Goal: Complete application form

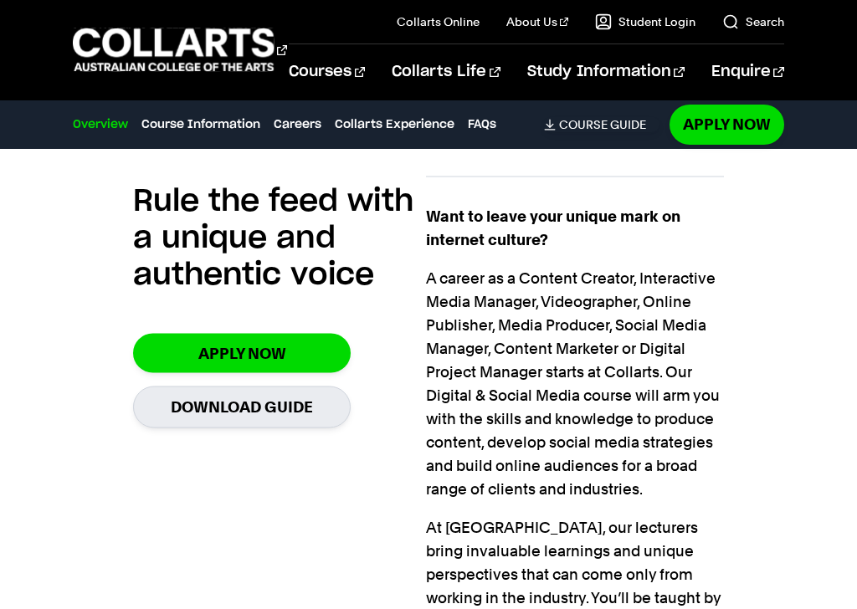
scroll to position [1223, 0]
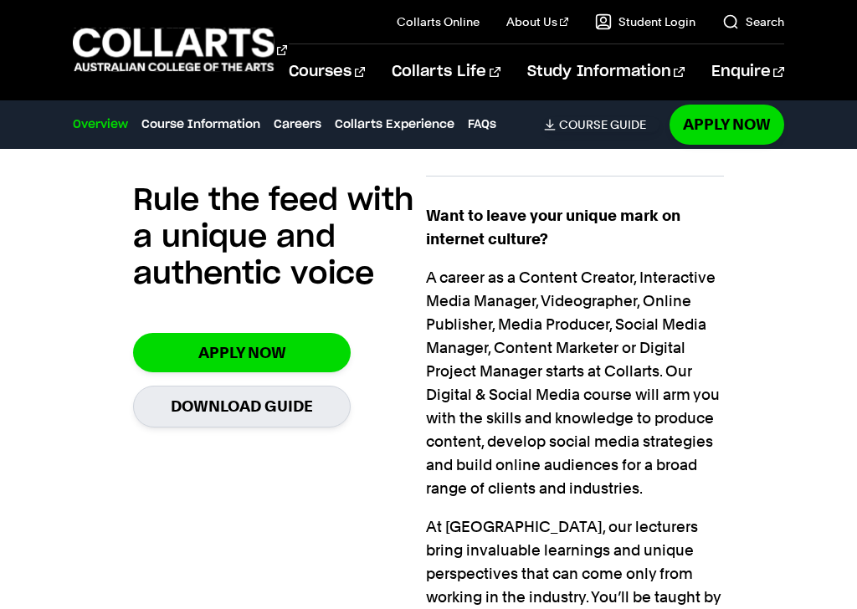
click at [174, 361] on link "Apply Now" at bounding box center [242, 352] width 218 height 39
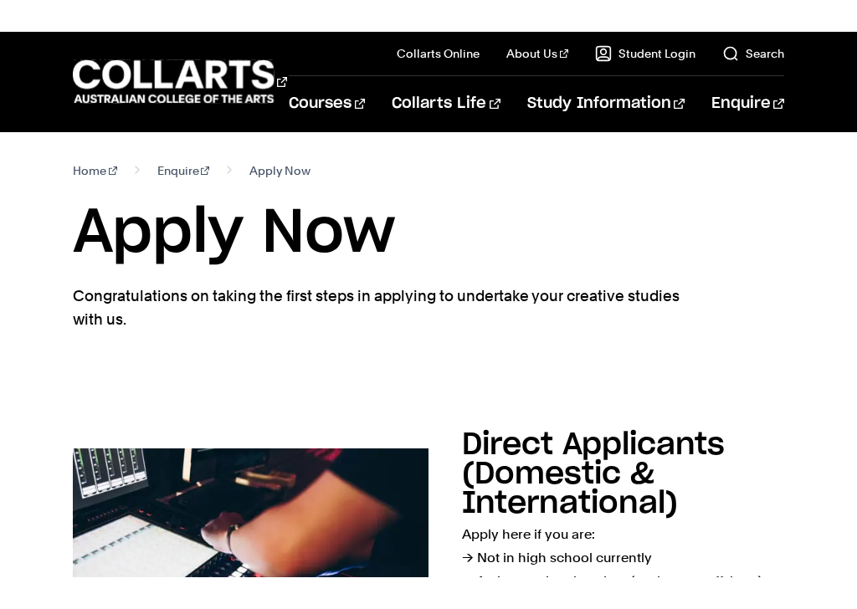
scroll to position [293, 0]
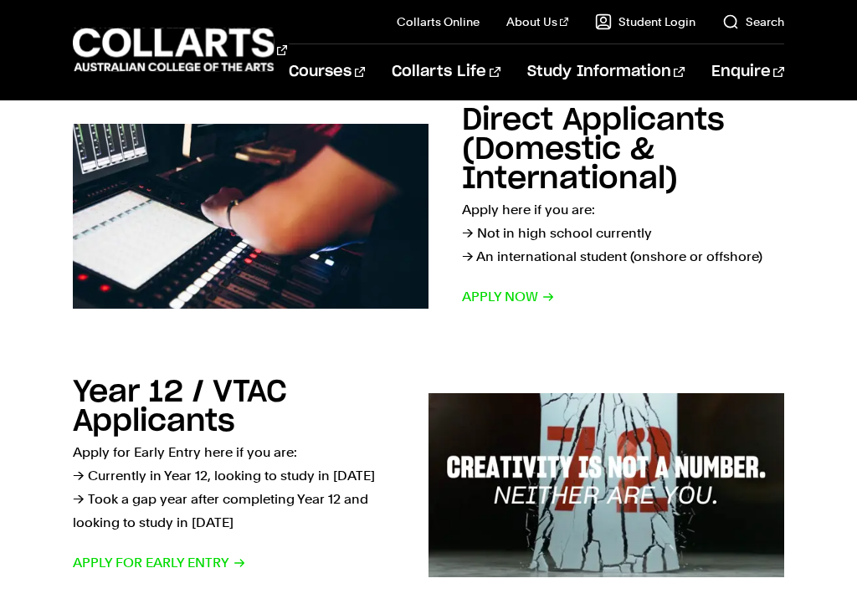
click at [117, 545] on span "Apply for Early Entry" at bounding box center [159, 562] width 173 height 23
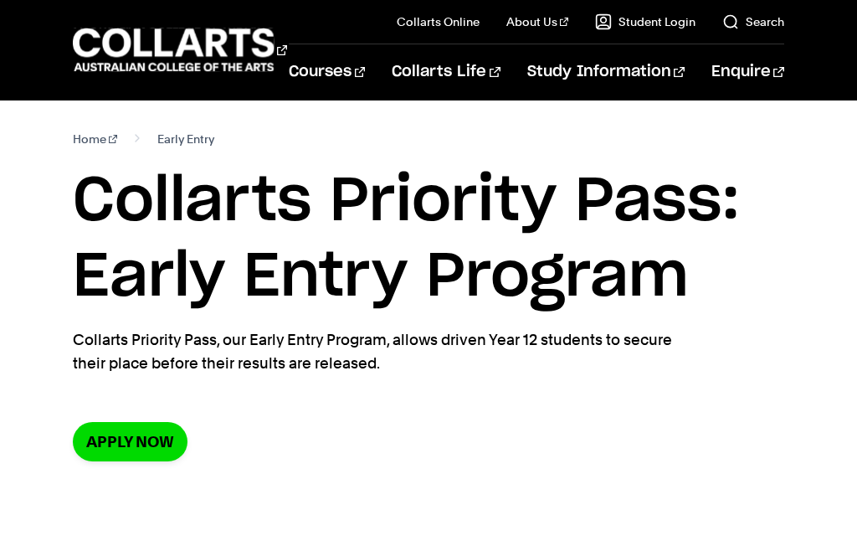
click at [112, 439] on link "Apply now" at bounding box center [130, 441] width 115 height 39
